Goal: Task Accomplishment & Management: Use online tool/utility

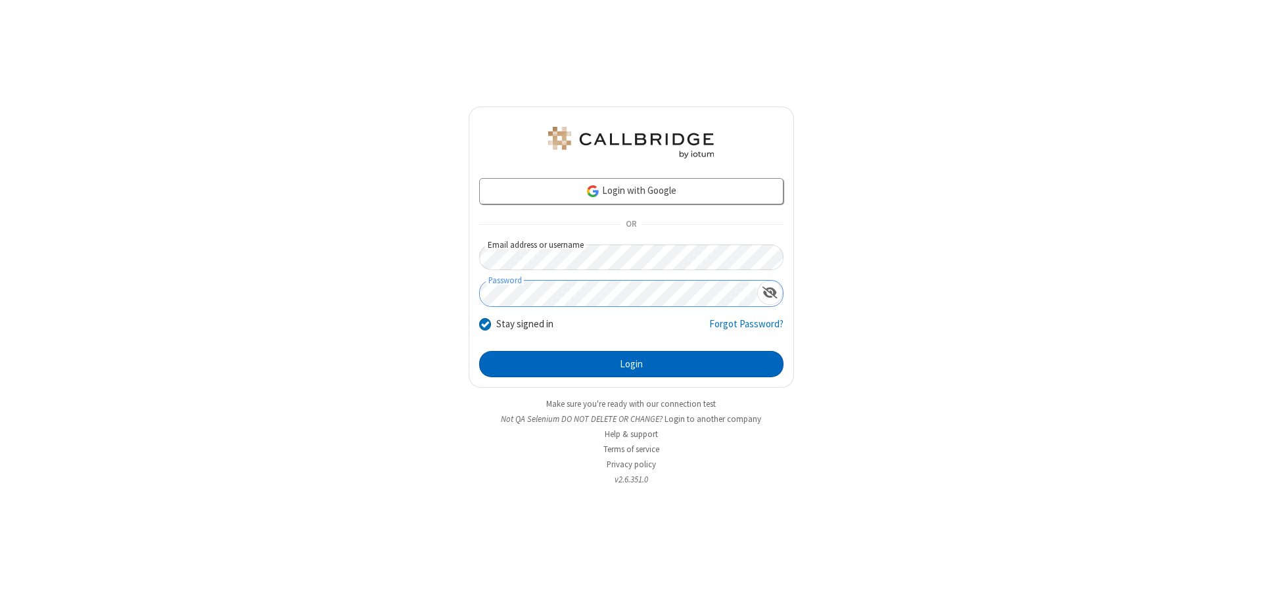
click at [631, 364] on button "Login" at bounding box center [631, 364] width 304 height 26
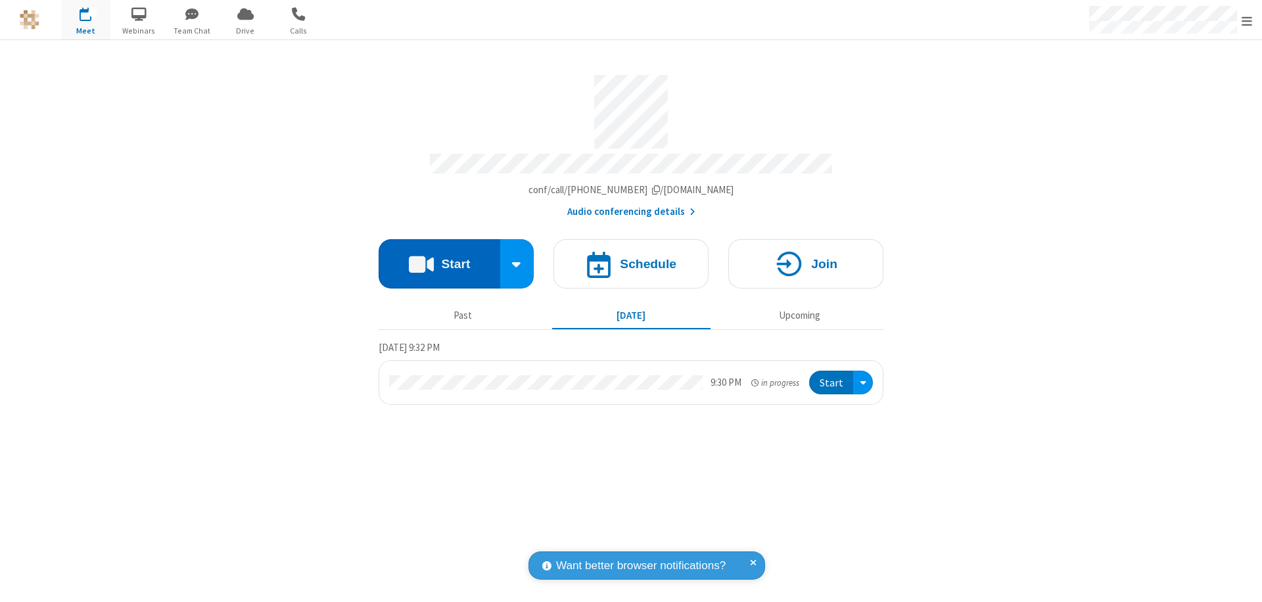
click at [439, 258] on button "Start" at bounding box center [440, 263] width 122 height 49
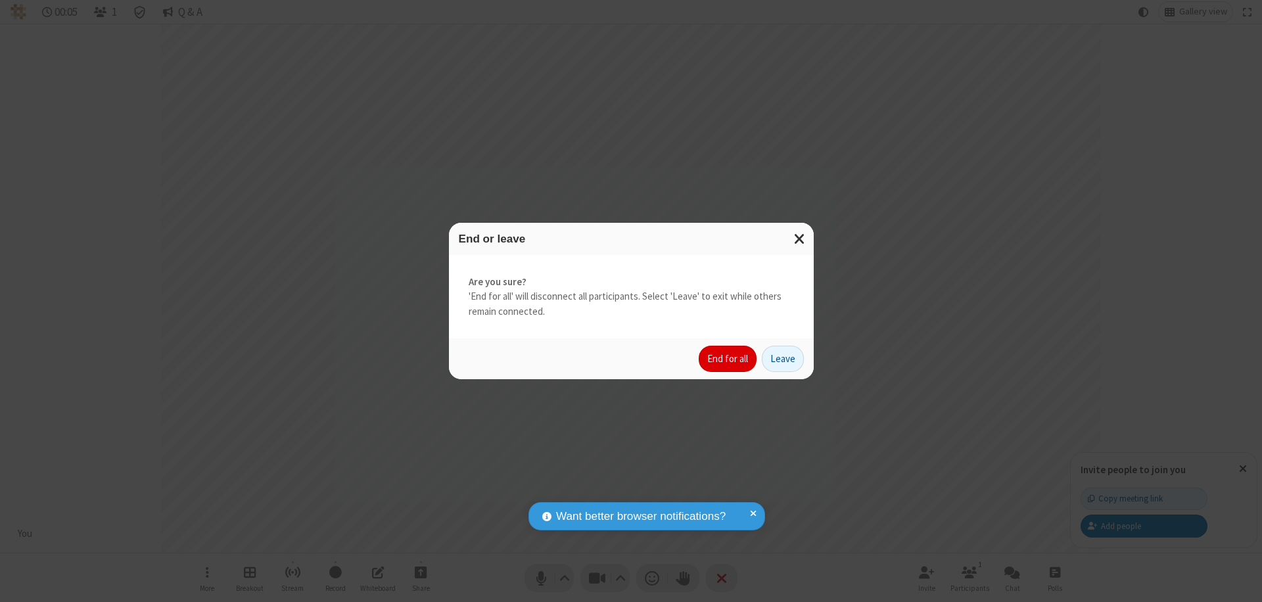
click at [728, 359] on button "End for all" at bounding box center [728, 359] width 58 height 26
